Goal: Information Seeking & Learning: Learn about a topic

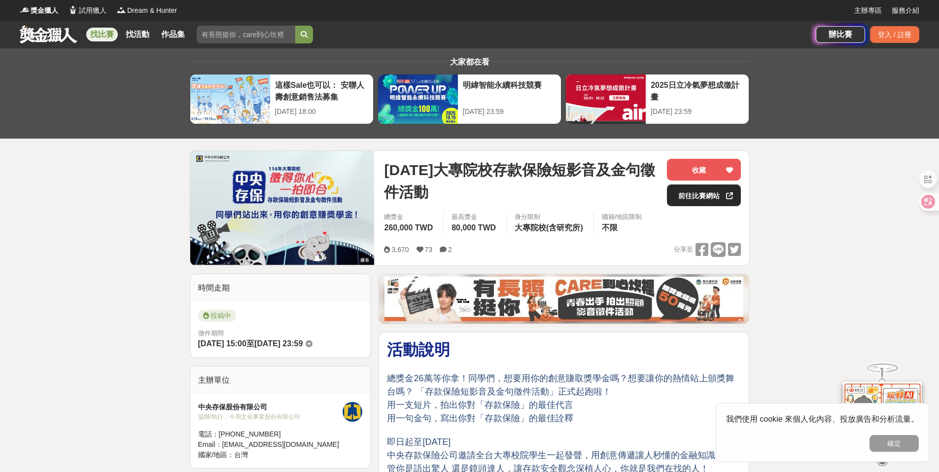
click at [680, 111] on div "2025-10-12 23:59" at bounding box center [697, 111] width 93 height 10
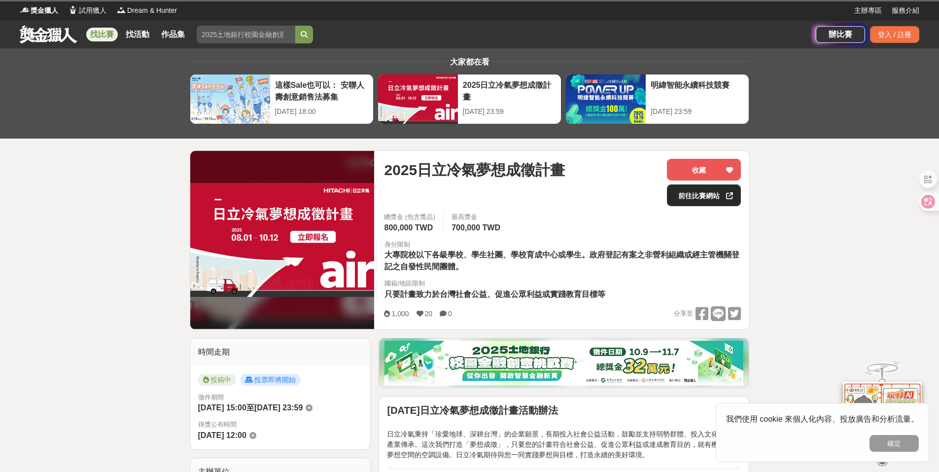
click at [691, 201] on link "前往比賽網站" at bounding box center [704, 195] width 74 height 22
click at [729, 166] on div at bounding box center [729, 169] width 10 height 21
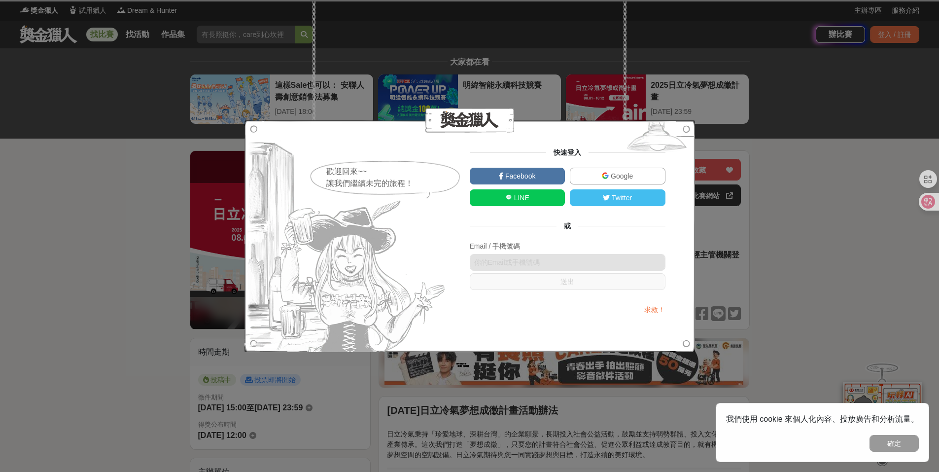
click at [819, 184] on div "歡迎回來~~ 讓我們繼續未完的旅程！ 快速登入 Facebook Google LINE Twitter 或 Email / 手機號碼 送出 求救！" at bounding box center [469, 236] width 939 height 472
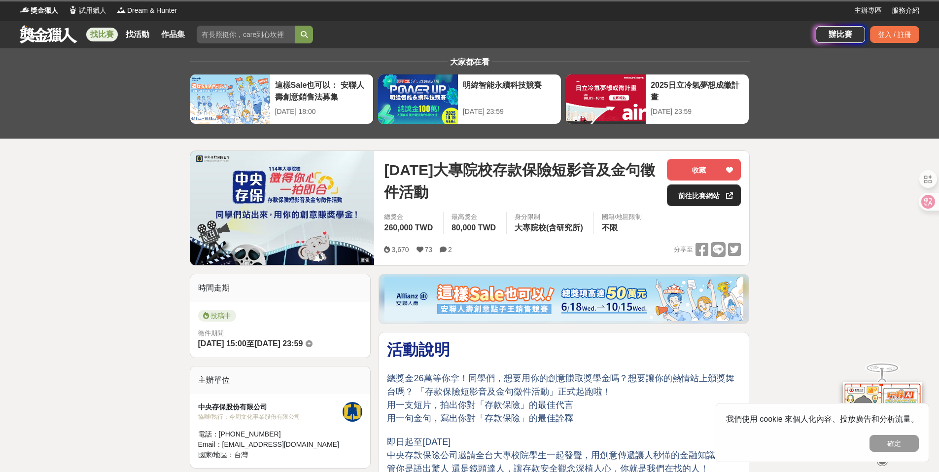
click at [685, 194] on link "前往比賽網站" at bounding box center [704, 195] width 74 height 22
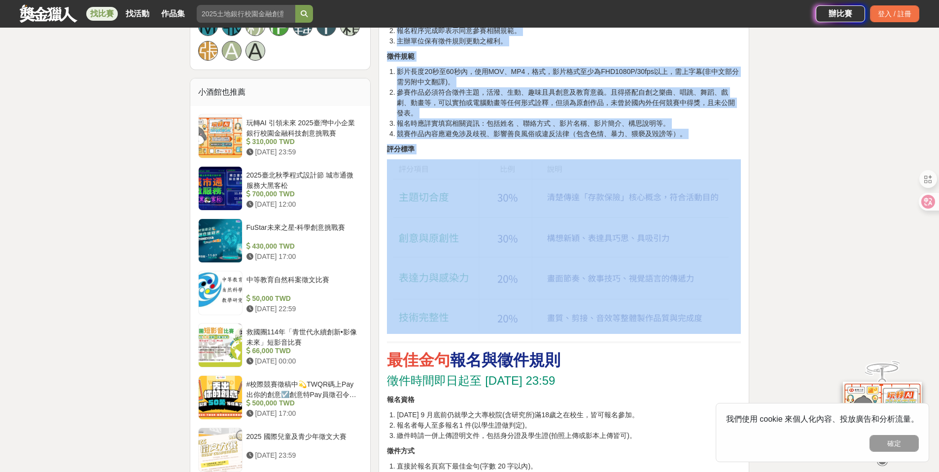
scroll to position [739, 0]
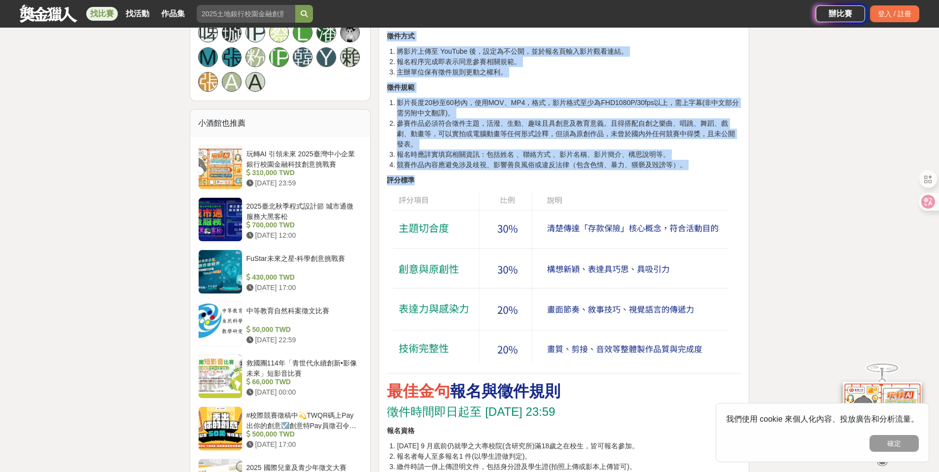
drag, startPoint x: 383, startPoint y: 55, endPoint x: 435, endPoint y: 174, distance: 129.8
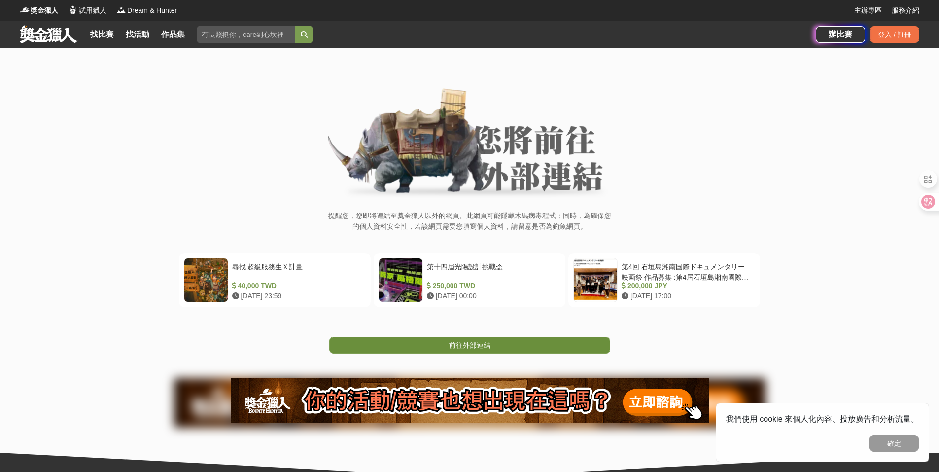
click at [477, 353] on div "提醒您，您即將連結至獎金獵人以外的網頁。此網頁可能隱藏木馬病毒程式；同時，為確保您的個人資料安全性，若該網頁需要您填寫個人資料，請留意是否為釣魚網頁。 尋找 …" at bounding box center [469, 262] width 939 height 428
click at [478, 346] on span "前往外部連結" at bounding box center [469, 345] width 41 height 8
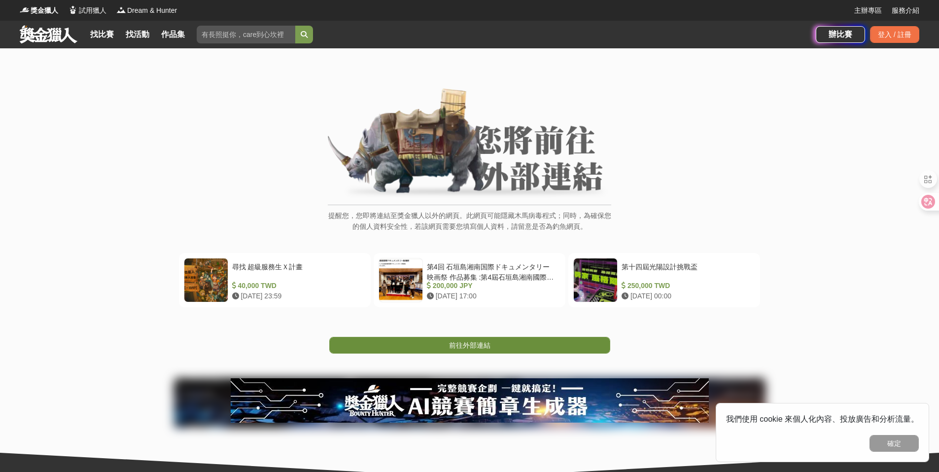
click at [468, 347] on span "前往外部連結" at bounding box center [469, 345] width 41 height 8
